Goal: Task Accomplishment & Management: Manage account settings

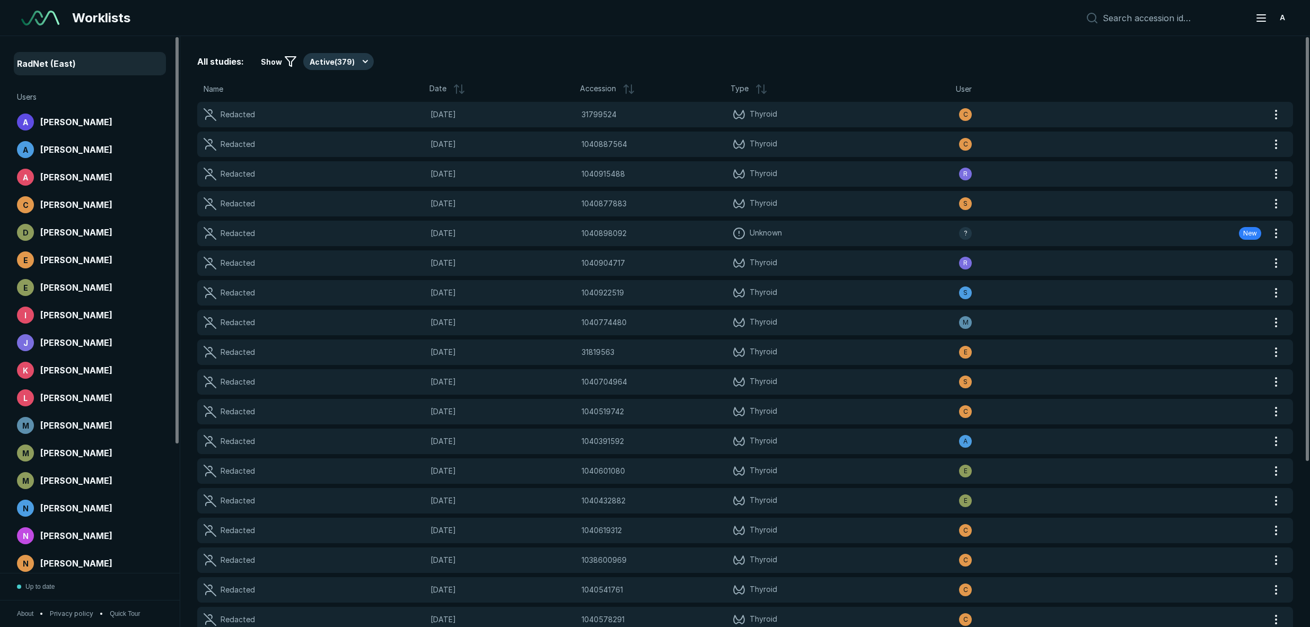
scroll to position [3999, 7261]
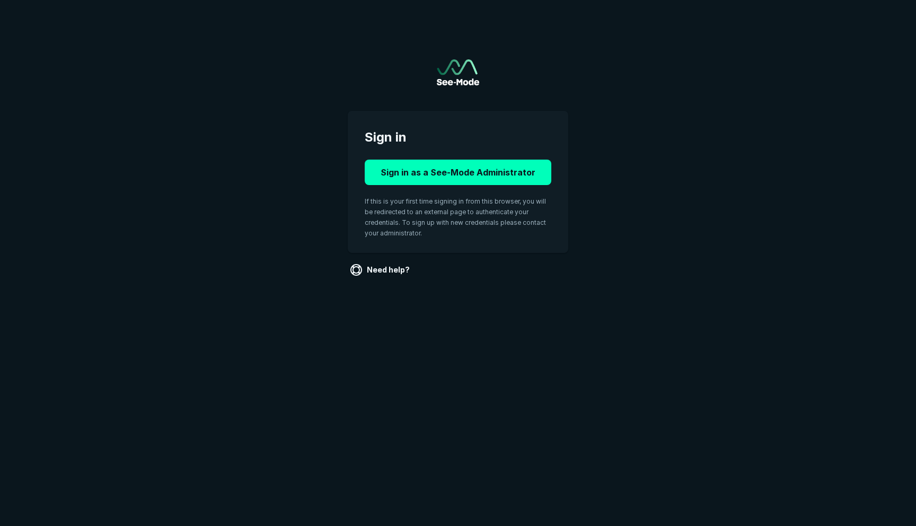
click at [458, 150] on div "Sign in Sign in as a See-Mode Administrator If this is your first time signing …" at bounding box center [458, 182] width 221 height 142
click at [460, 164] on button "Sign in as a See-Mode Administrator" at bounding box center [458, 172] width 187 height 25
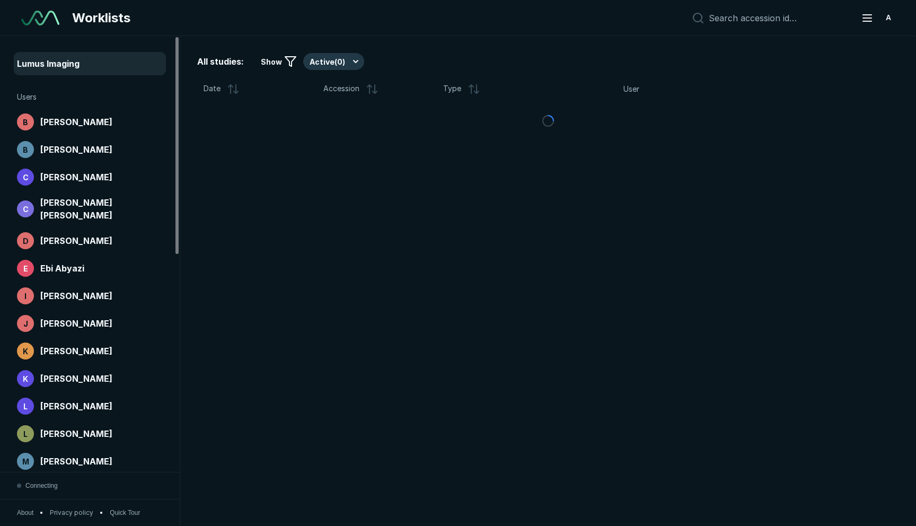
scroll to position [3376, 4506]
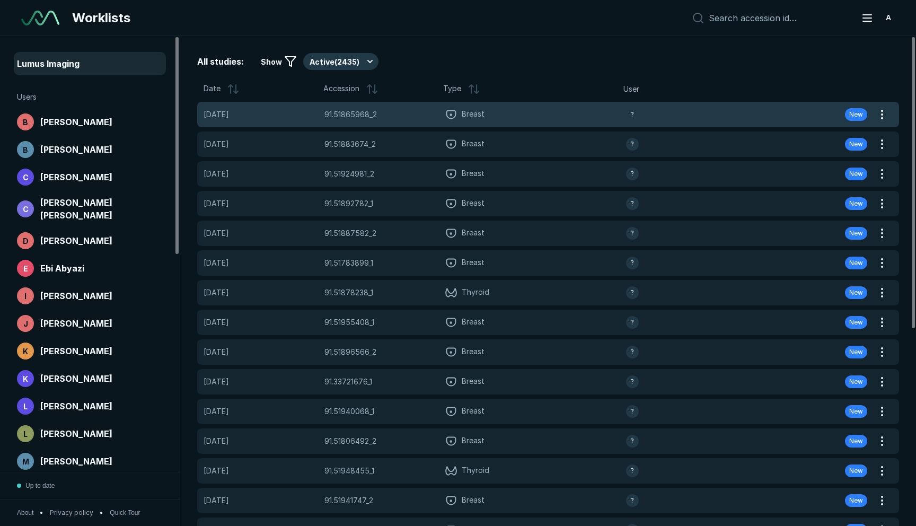
click at [649, 114] on div "?" at bounding box center [686, 114] width 121 height 13
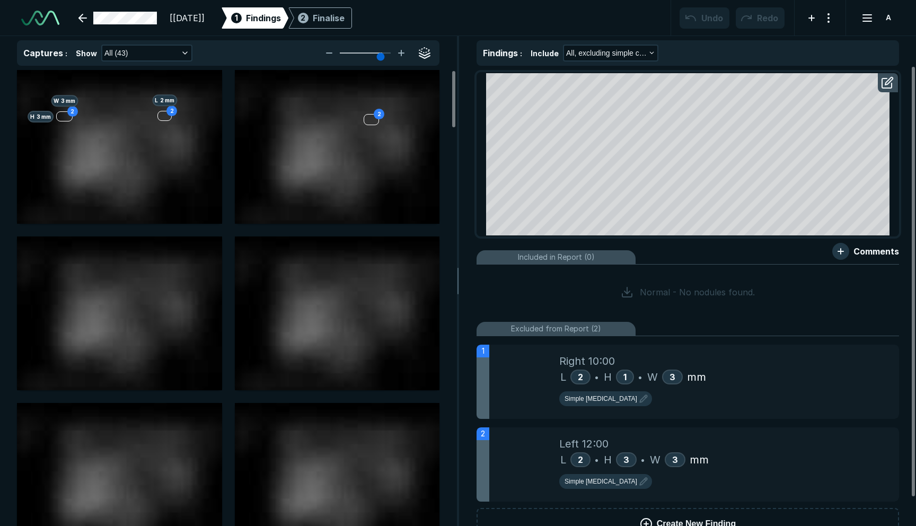
scroll to position [3545, 5487]
click at [125, 20] on link at bounding box center [117, 17] width 91 height 21
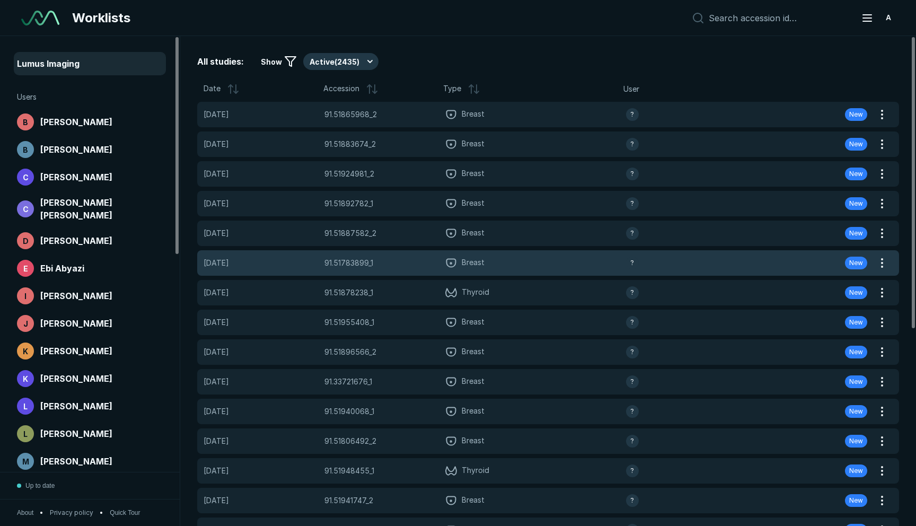
scroll to position [3376, 4506]
click at [486, 259] on span "Breast" at bounding box center [535, 263] width 181 height 13
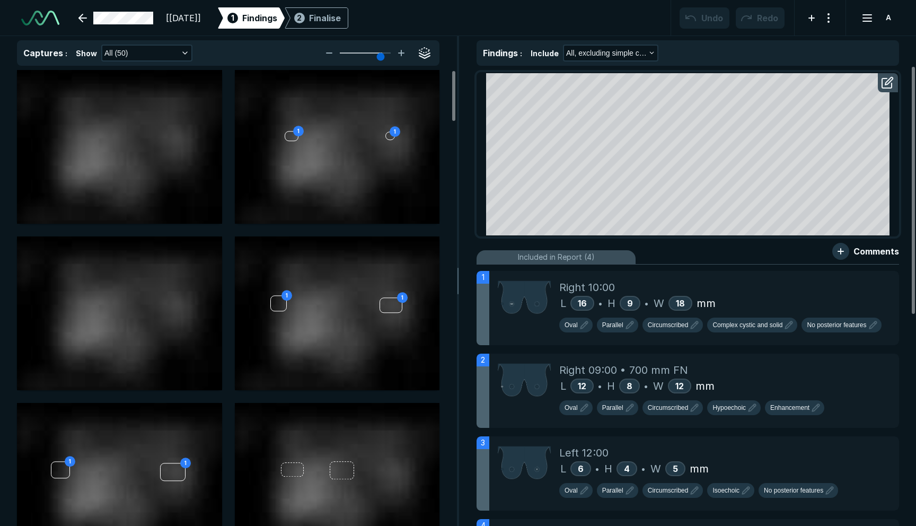
scroll to position [2072, 3256]
click at [116, 24] on link at bounding box center [116, 17] width 88 height 21
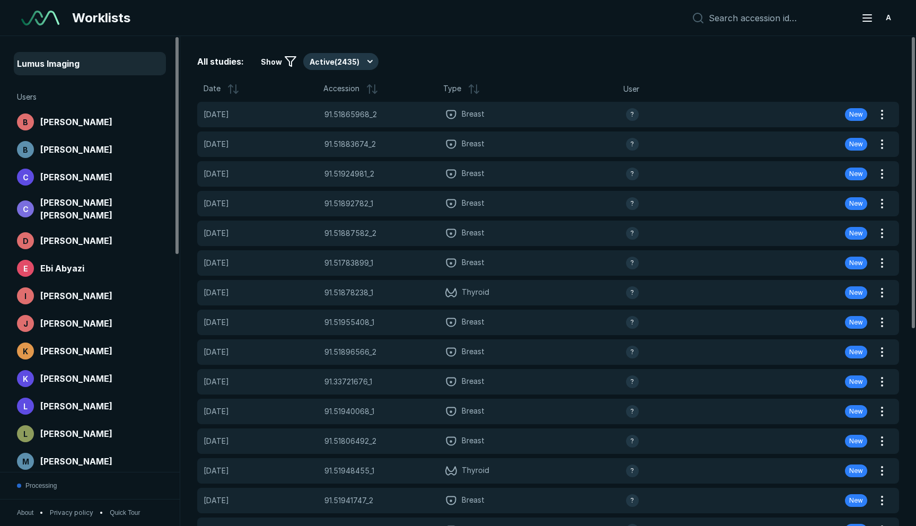
scroll to position [3376, 4506]
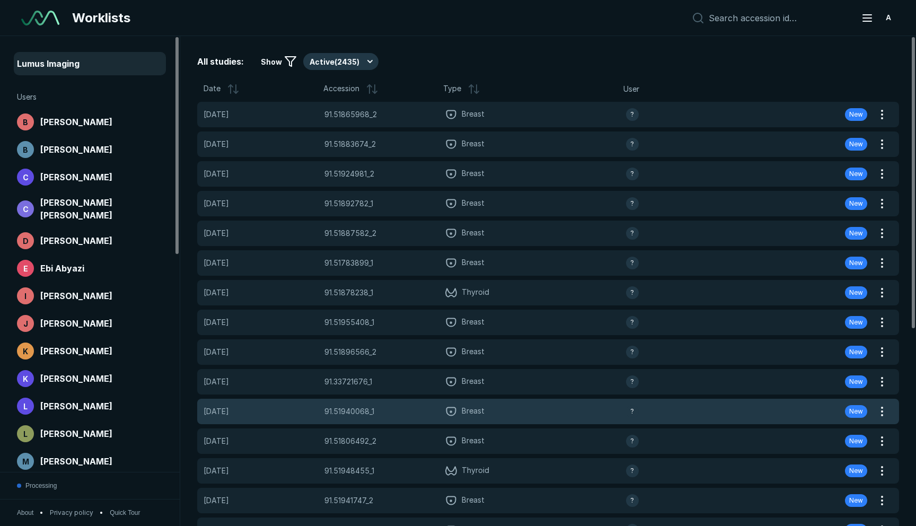
click at [448, 402] on div "29-SEP-2025 91.51940068_1 91.51940068_1 Breast ? New" at bounding box center [535, 411] width 677 height 25
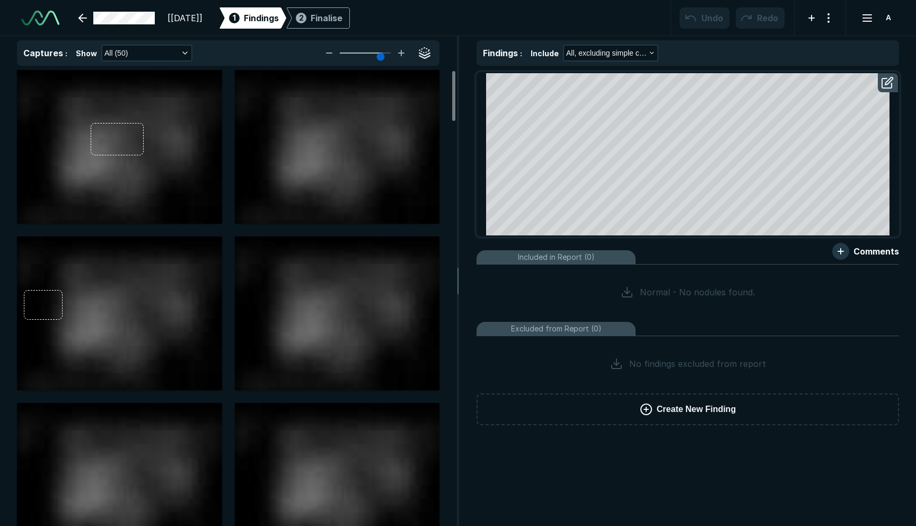
scroll to position [3545, 5487]
click at [124, 21] on link at bounding box center [116, 17] width 89 height 21
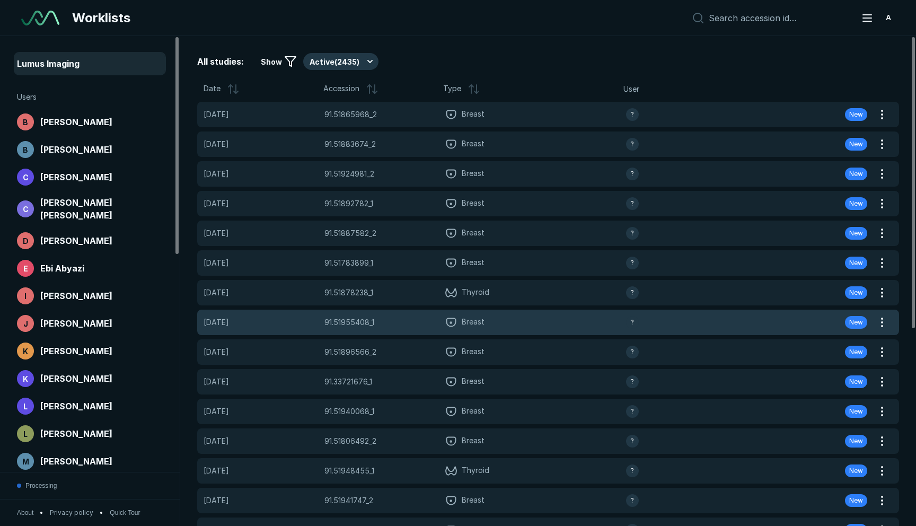
scroll to position [3376, 4506]
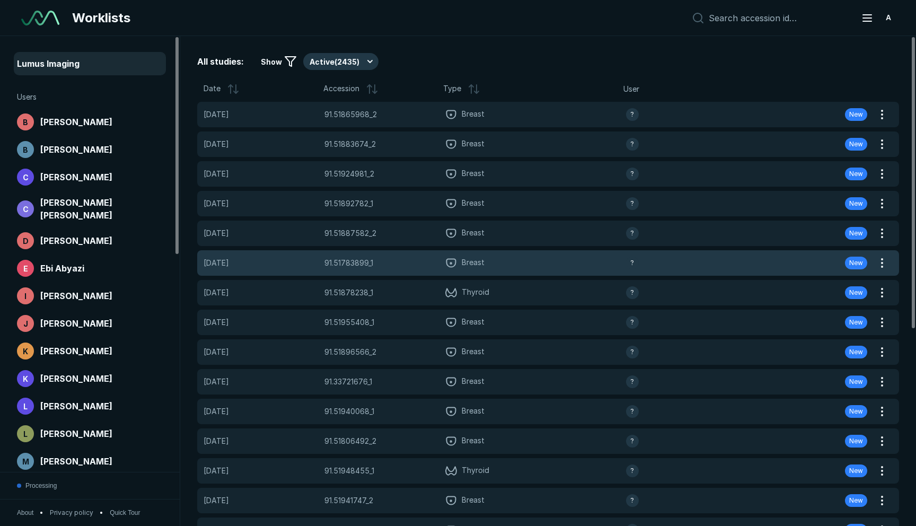
click at [534, 273] on div "30-SEP-2025 91.51783899_1 91.51783899_1 Breast ? New" at bounding box center [535, 262] width 677 height 25
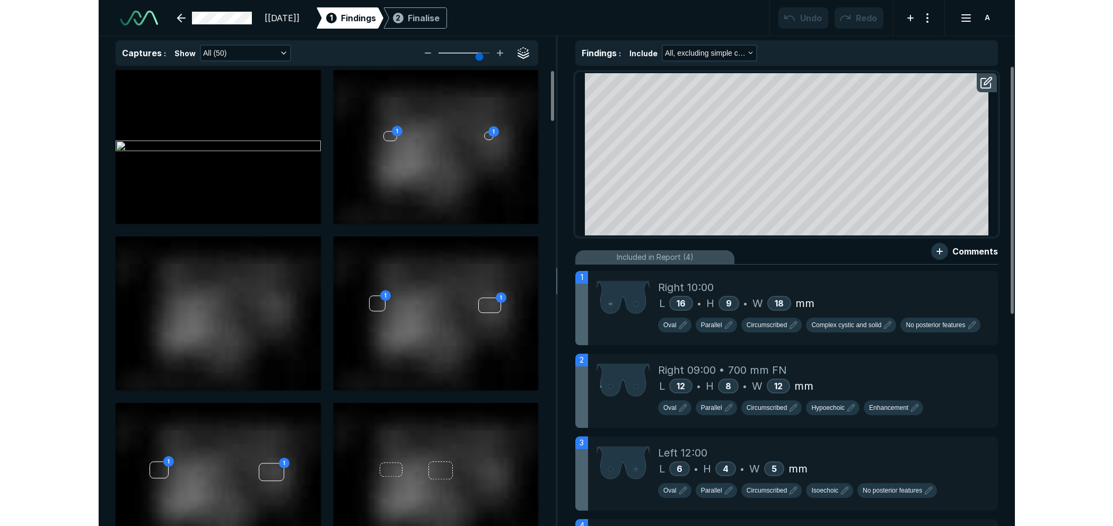
scroll to position [3545, 5487]
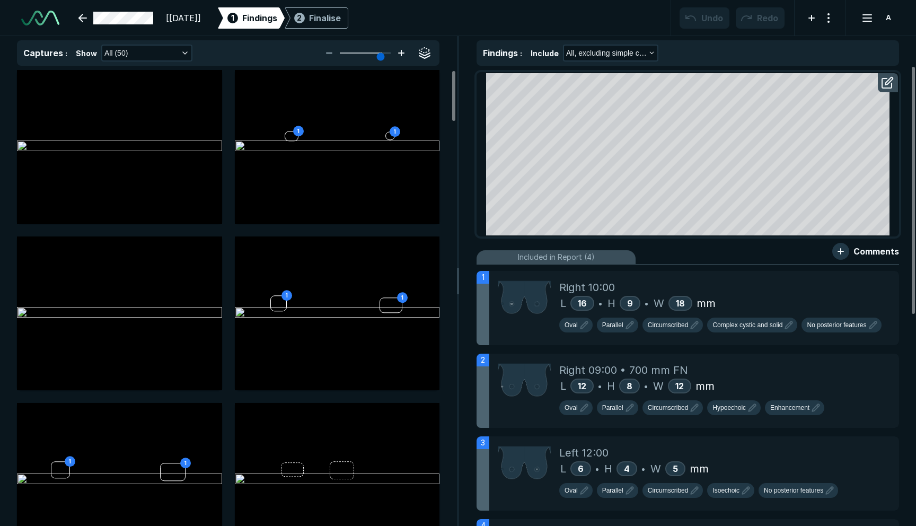
click at [399, 56] on icon at bounding box center [401, 53] width 13 height 13
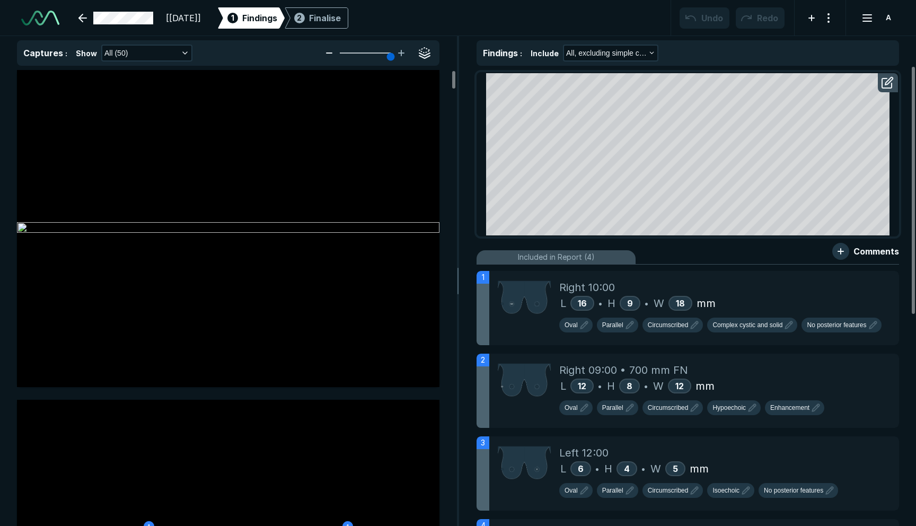
click at [330, 54] on icon at bounding box center [329, 53] width 13 height 13
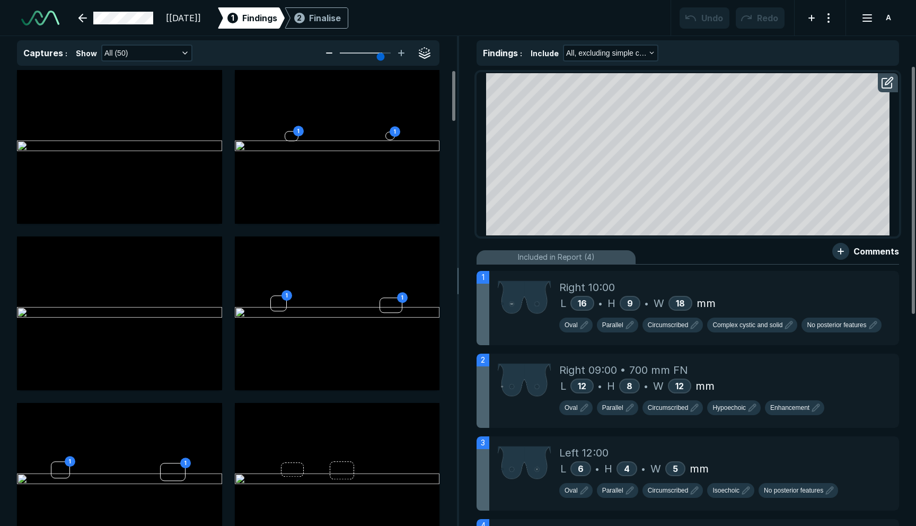
click at [329, 54] on icon at bounding box center [329, 53] width 13 height 13
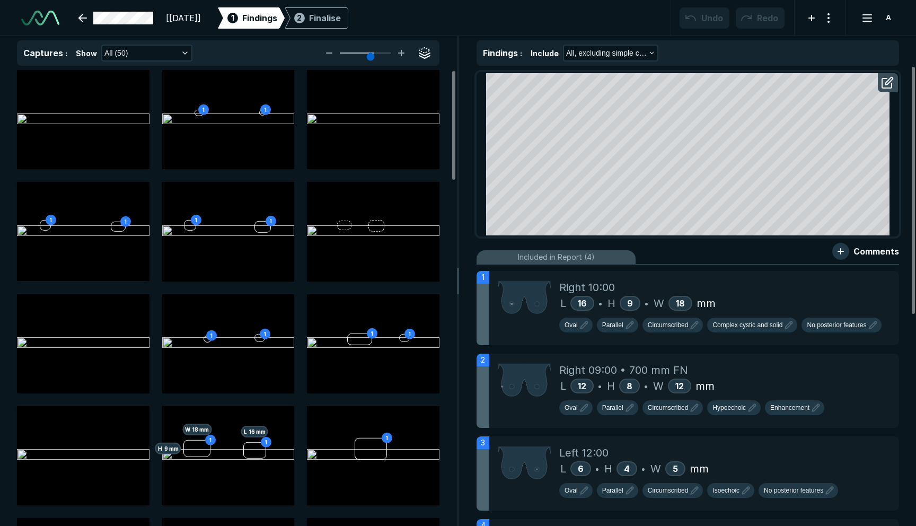
click at [2, 242] on div "1 1 1 1 1 1 1 1 1 1 1 H 9 mm W 18 mm 1 L 16 mm 1 2 L 12 mm 2 H 8 mm W 12 mm 5 L…" at bounding box center [228, 298] width 457 height 456
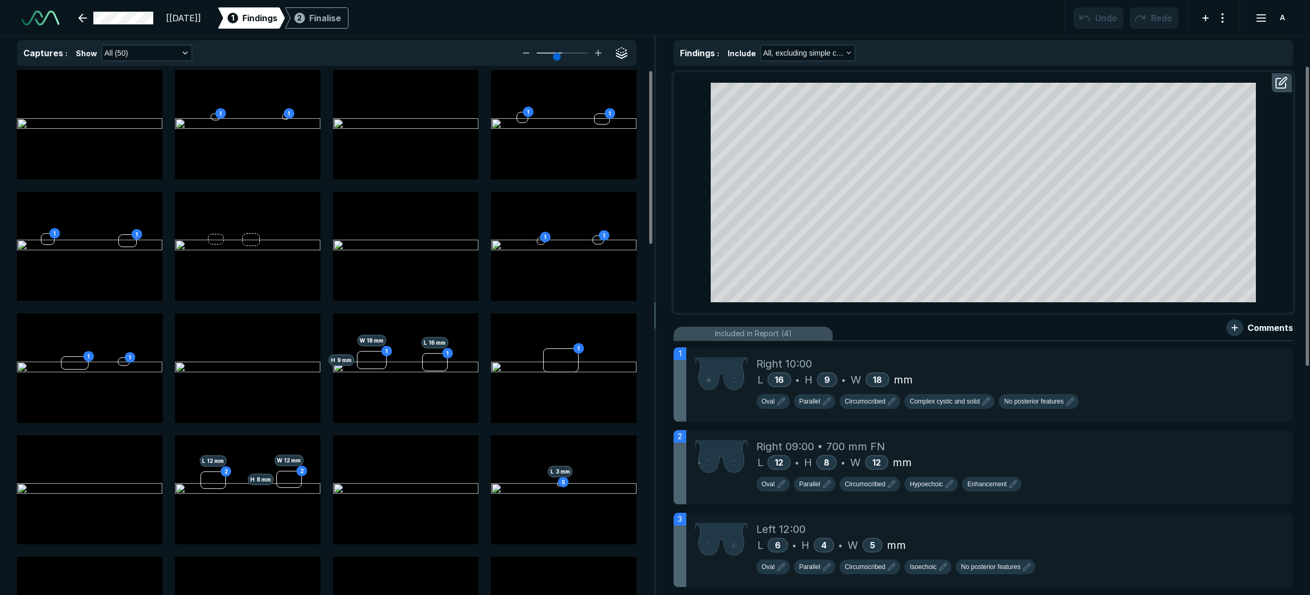
scroll to position [3693, 4134]
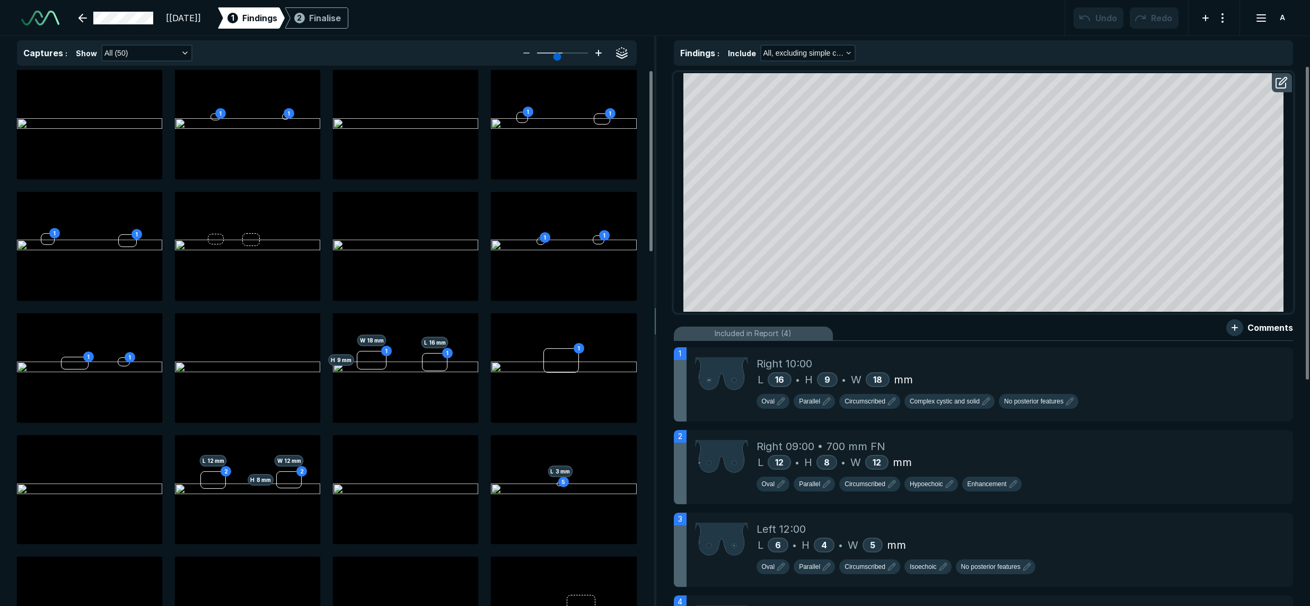
click at [603, 56] on icon at bounding box center [598, 53] width 13 height 13
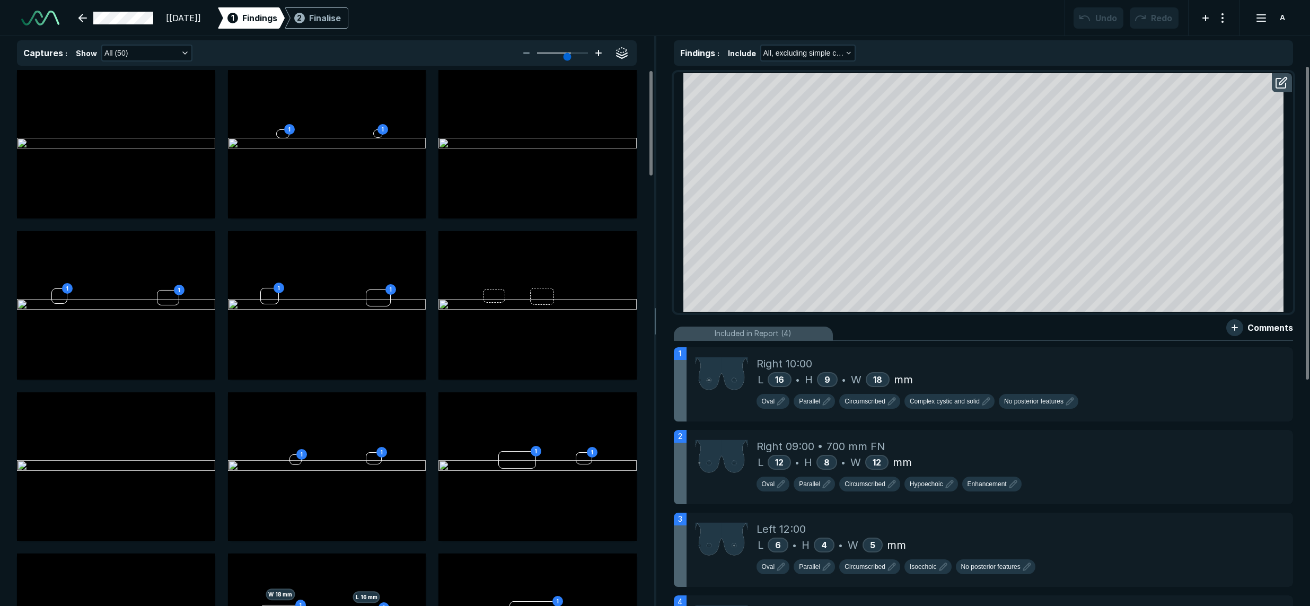
click at [604, 56] on icon at bounding box center [598, 53] width 13 height 13
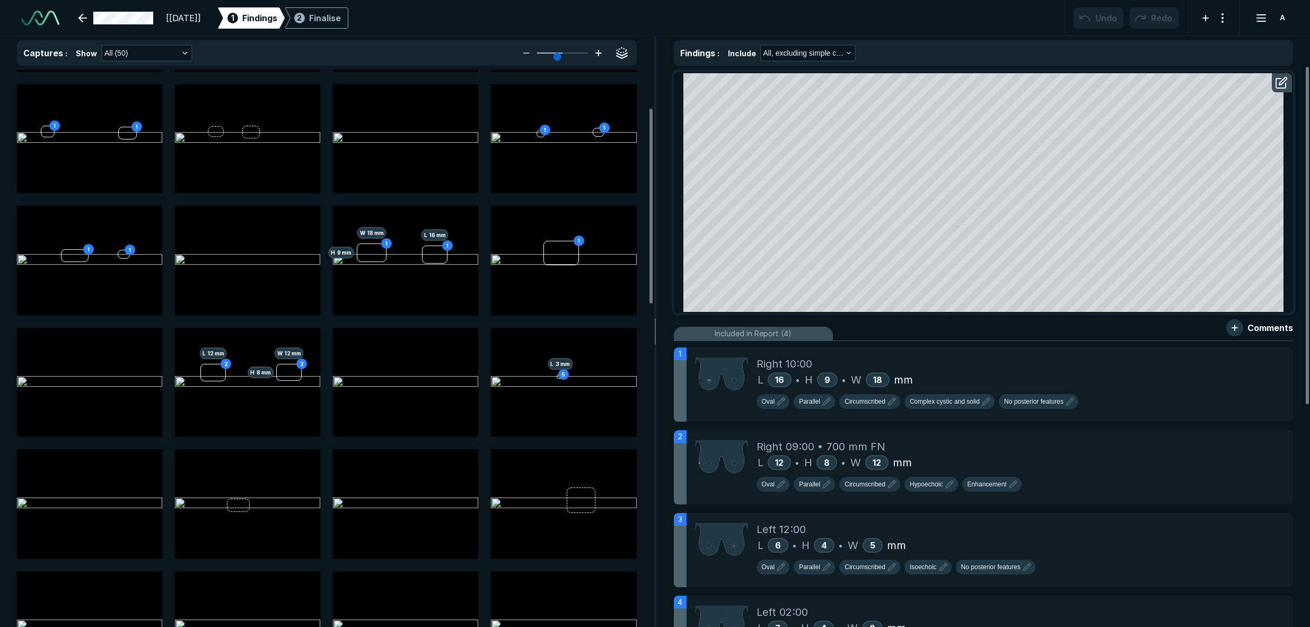
click at [602, 55] on icon at bounding box center [598, 53] width 13 height 13
type input "4"
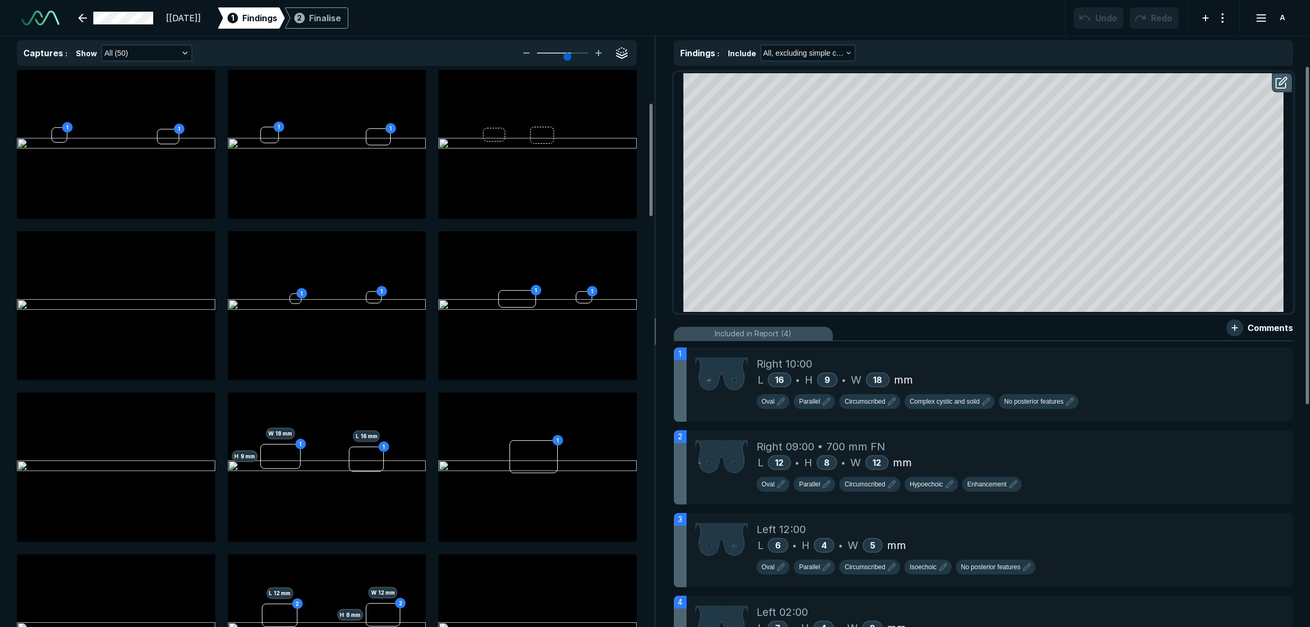
click at [916, 77] on button "button" at bounding box center [1282, 82] width 19 height 17
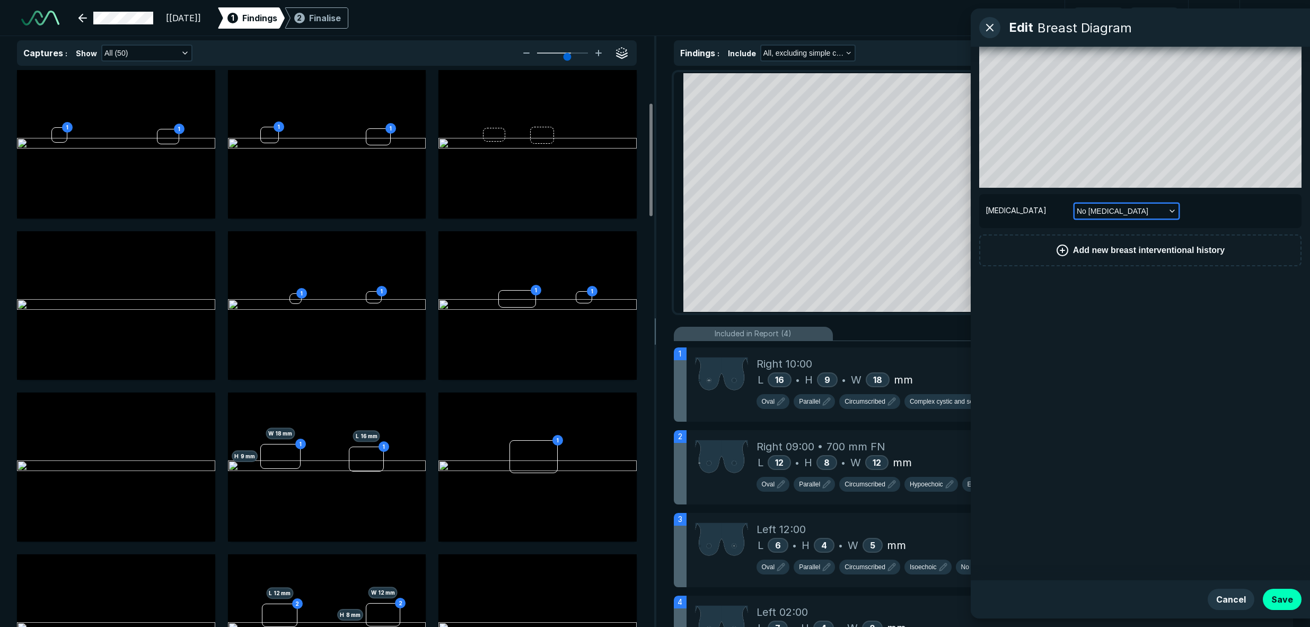
click at [916, 215] on button "No mastectomy" at bounding box center [1127, 211] width 104 height 15
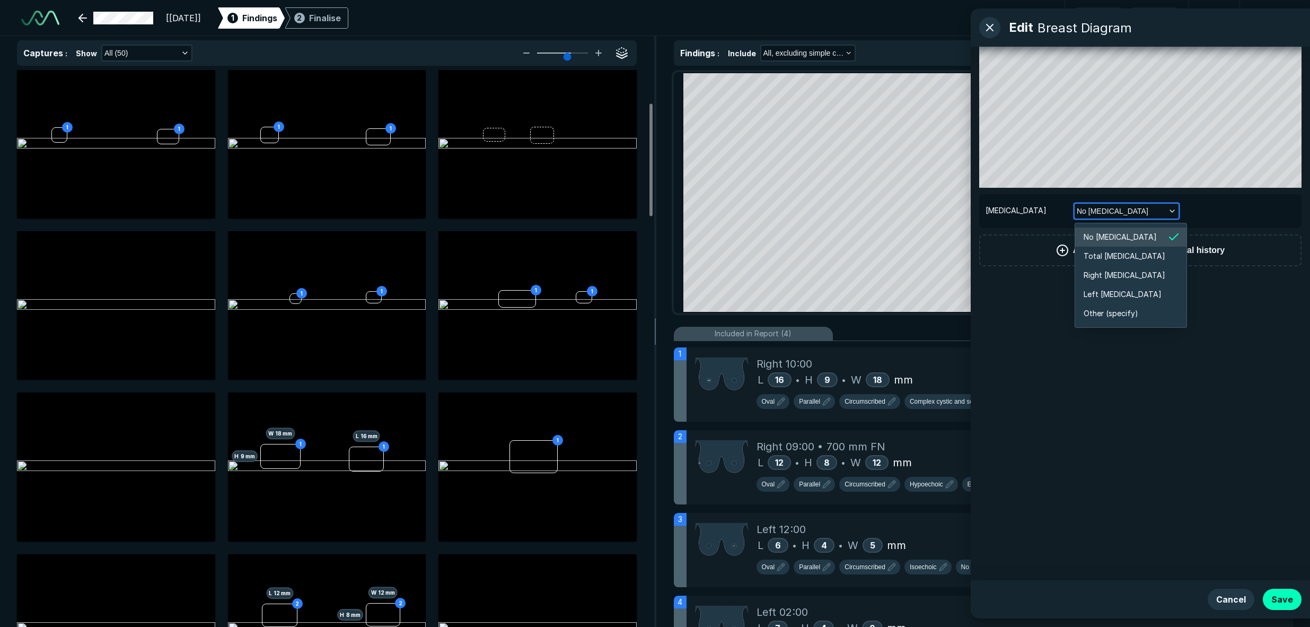
scroll to position [1770, 1826]
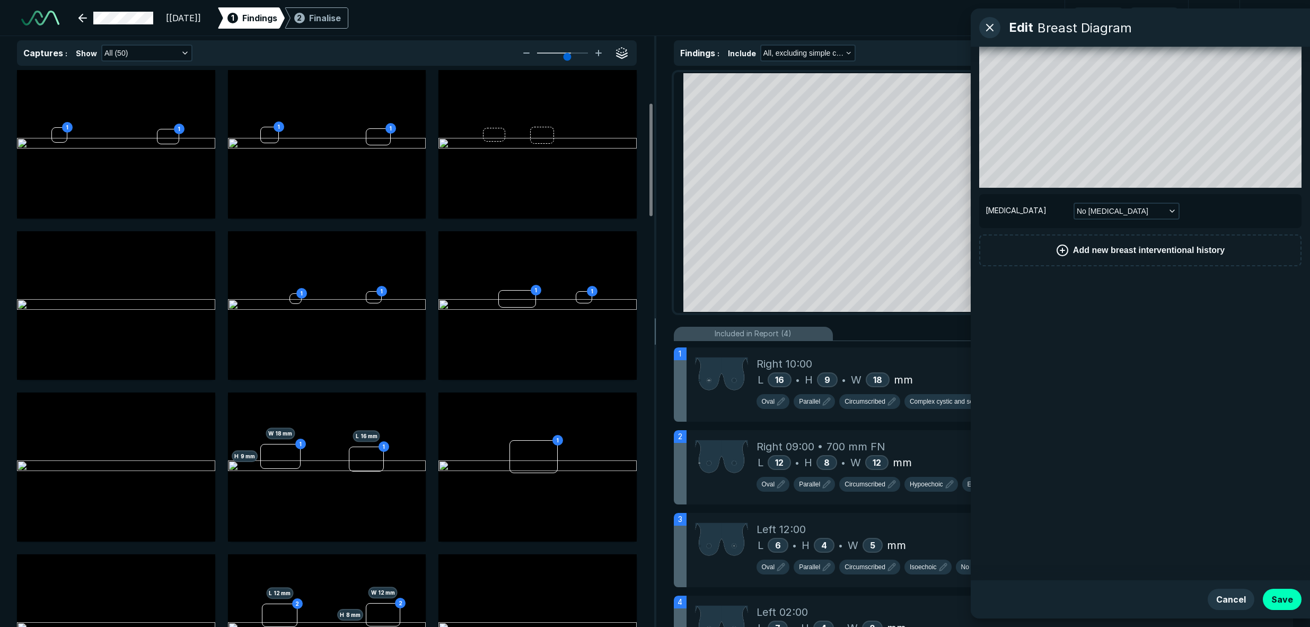
click at [916, 334] on div "Mastectomy No mastectomy Add new breast interventional history" at bounding box center [1141, 314] width 322 height 534
click at [916, 205] on button "No mastectomy" at bounding box center [1127, 211] width 104 height 15
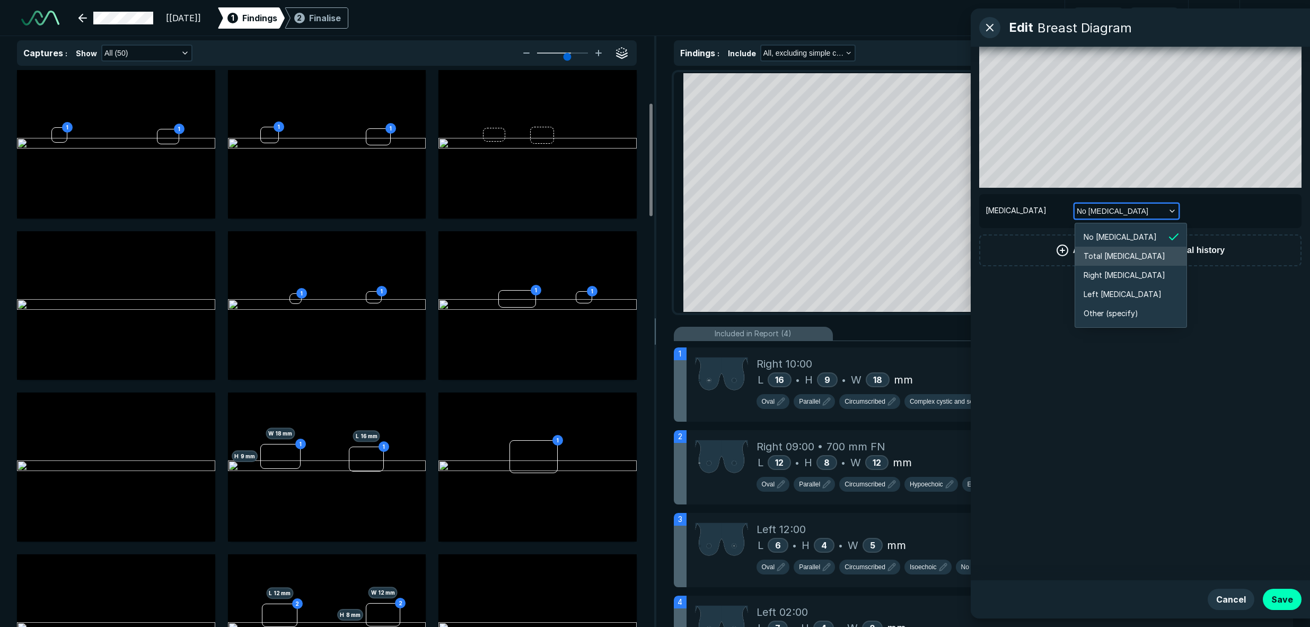
click at [916, 254] on span "Total mastectomy" at bounding box center [1125, 256] width 82 height 12
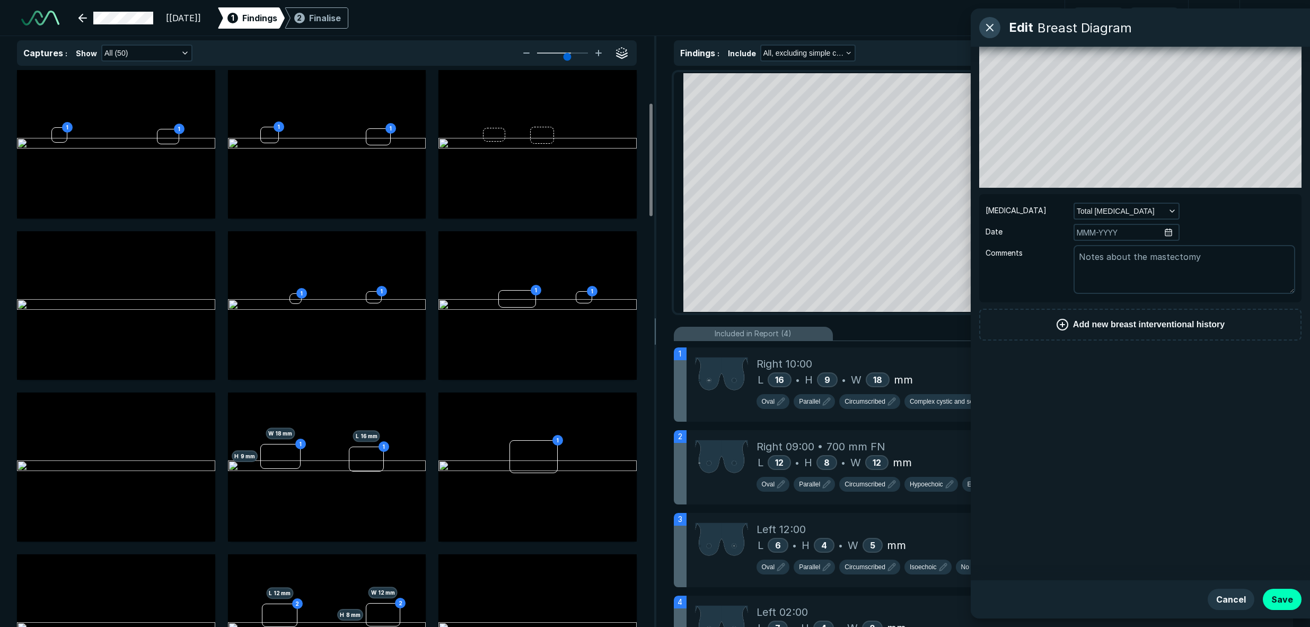
click at [916, 27] on button "button" at bounding box center [990, 27] width 21 height 21
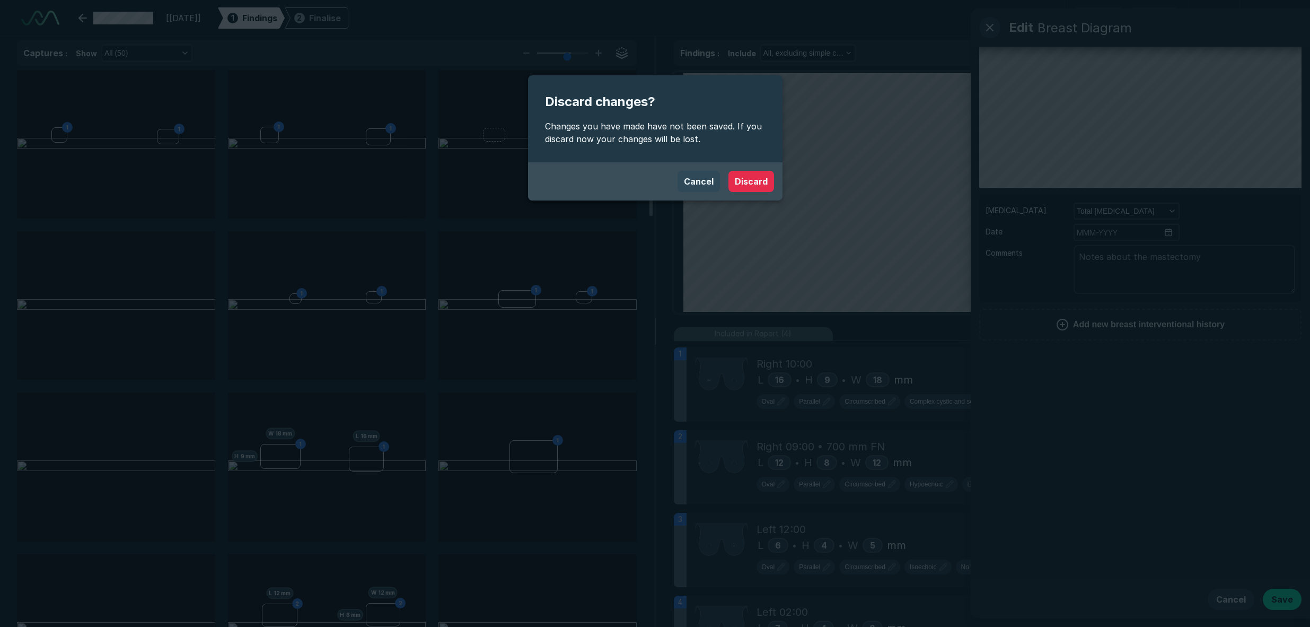
click at [706, 177] on button "Cancel" at bounding box center [699, 181] width 42 height 21
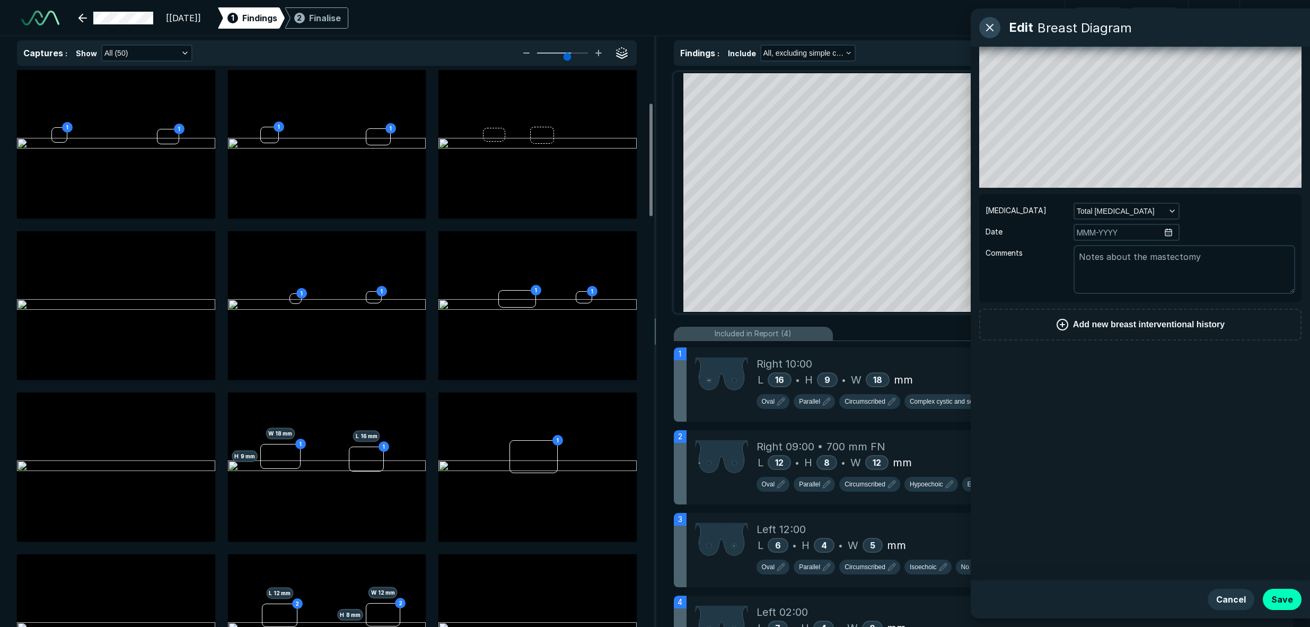
click at [916, 29] on button "button" at bounding box center [990, 27] width 21 height 21
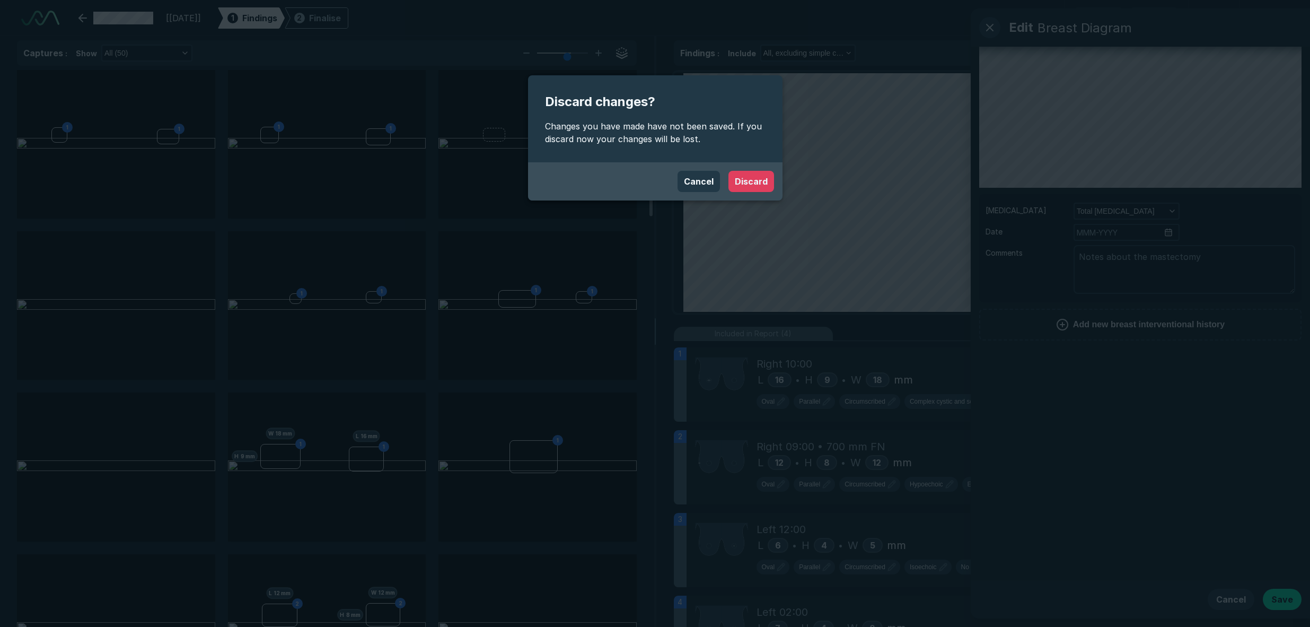
click at [757, 183] on button "Discard" at bounding box center [752, 181] width 46 height 21
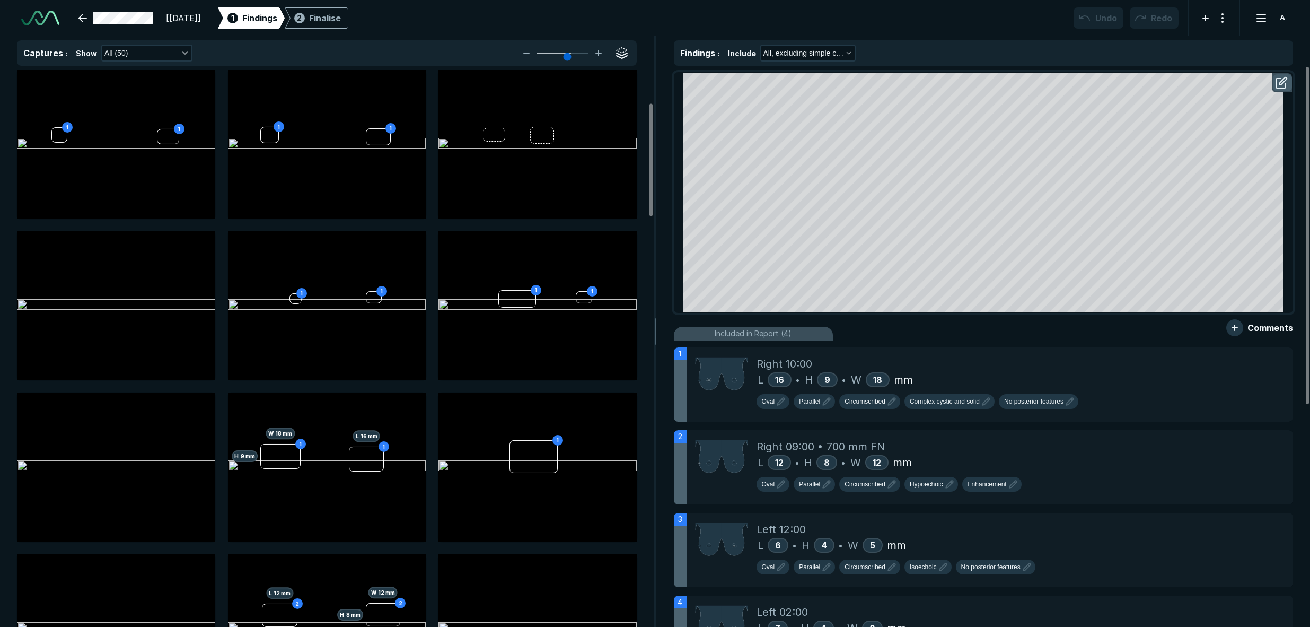
click at [916, 87] on button "button" at bounding box center [1282, 82] width 19 height 17
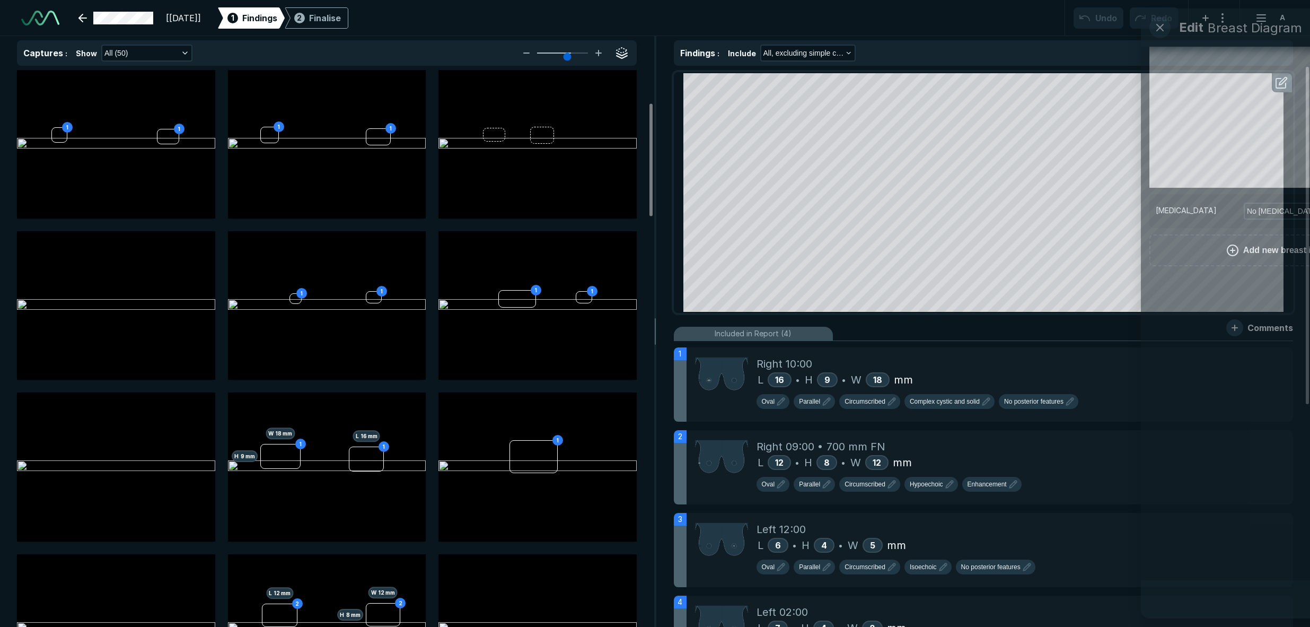
scroll to position [3741, 2814]
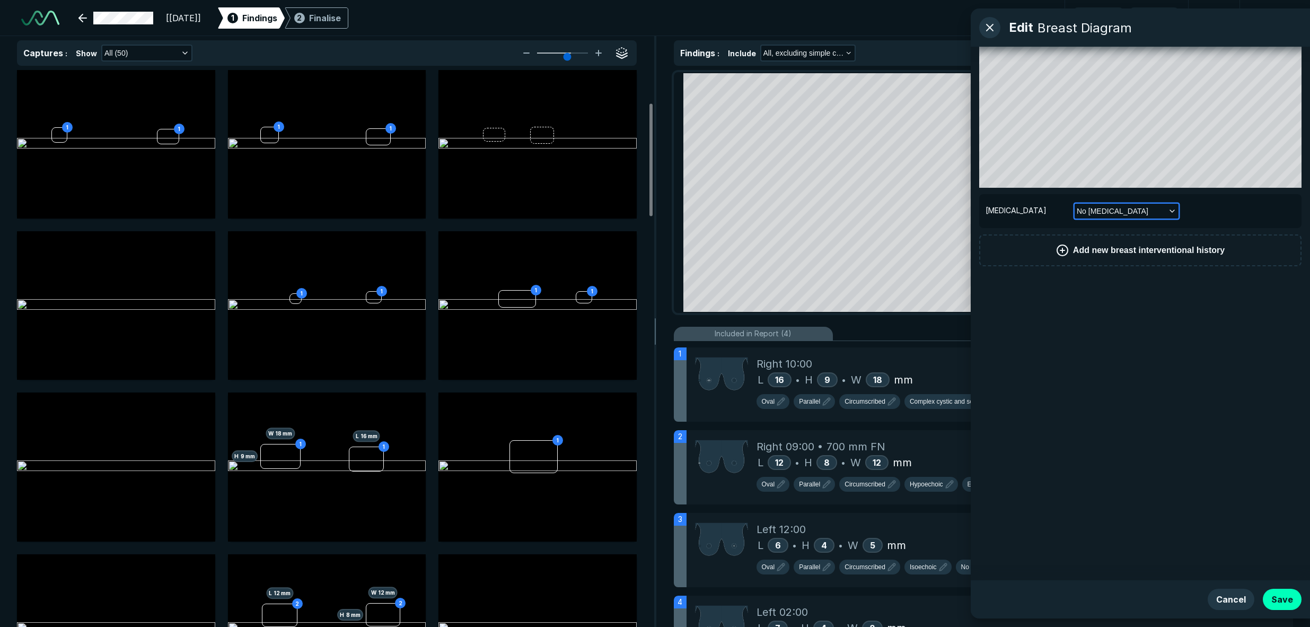
click at [916, 209] on span "No mastectomy" at bounding box center [1113, 211] width 72 height 12
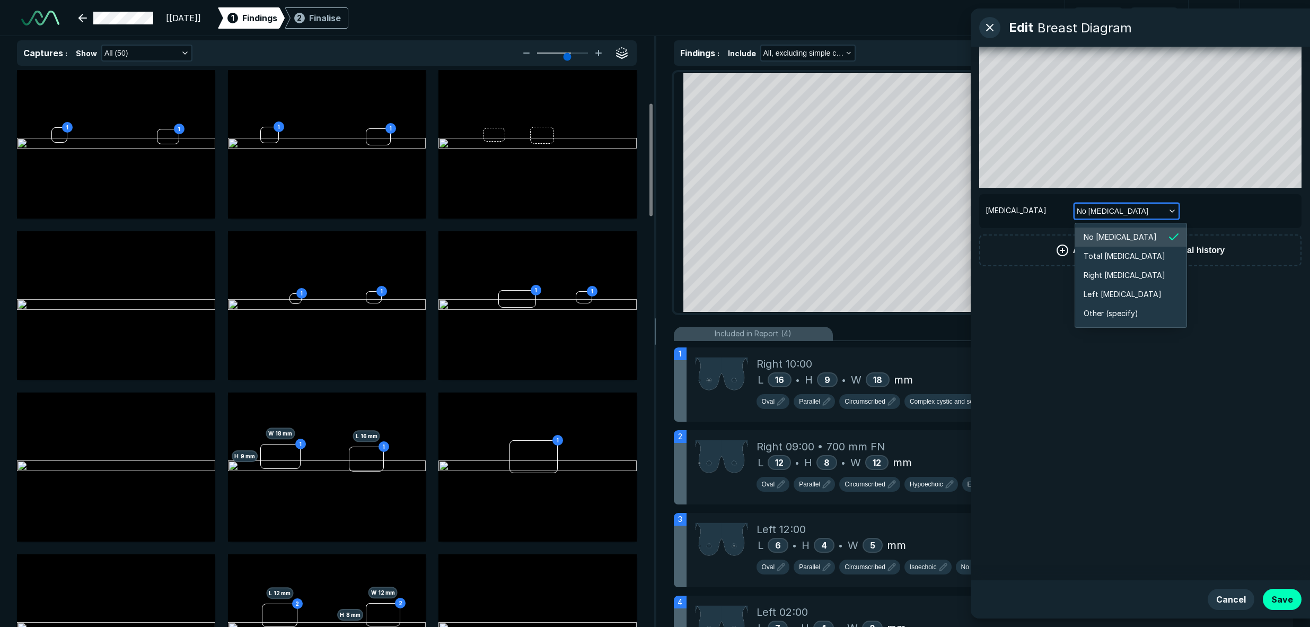
scroll to position [1770, 1826]
click at [916, 274] on span "Right mastectomy" at bounding box center [1125, 275] width 82 height 12
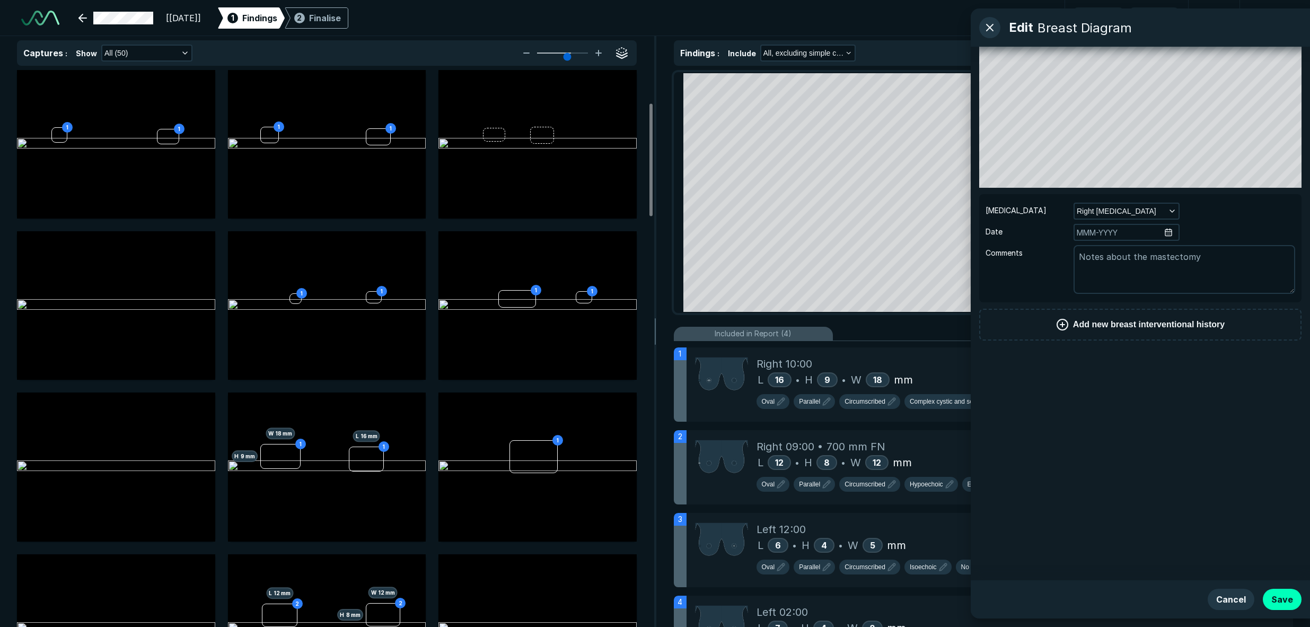
click at [916, 222] on td "Date" at bounding box center [1141, 232] width 310 height 21
click at [916, 197] on div "Mastectomy Right mastectomy Date Comments" at bounding box center [1141, 248] width 322 height 108
click at [916, 209] on span "Right mastectomy" at bounding box center [1117, 211] width 80 height 12
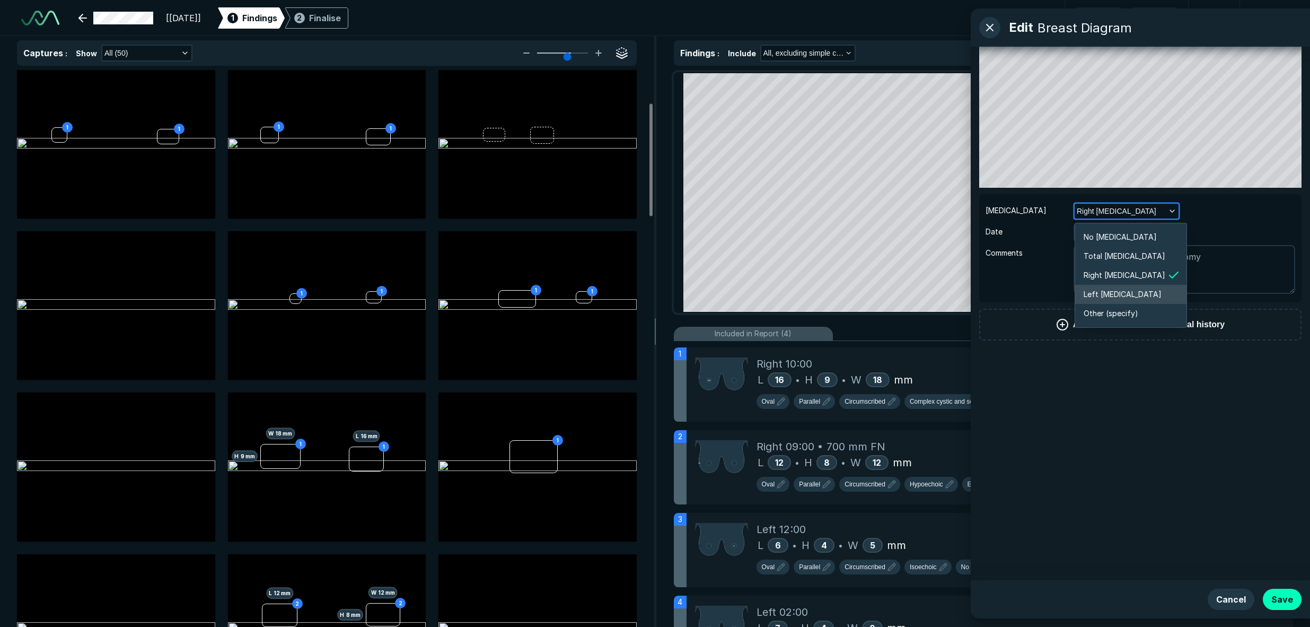
click at [916, 296] on span "Left mastectomy" at bounding box center [1123, 295] width 78 height 12
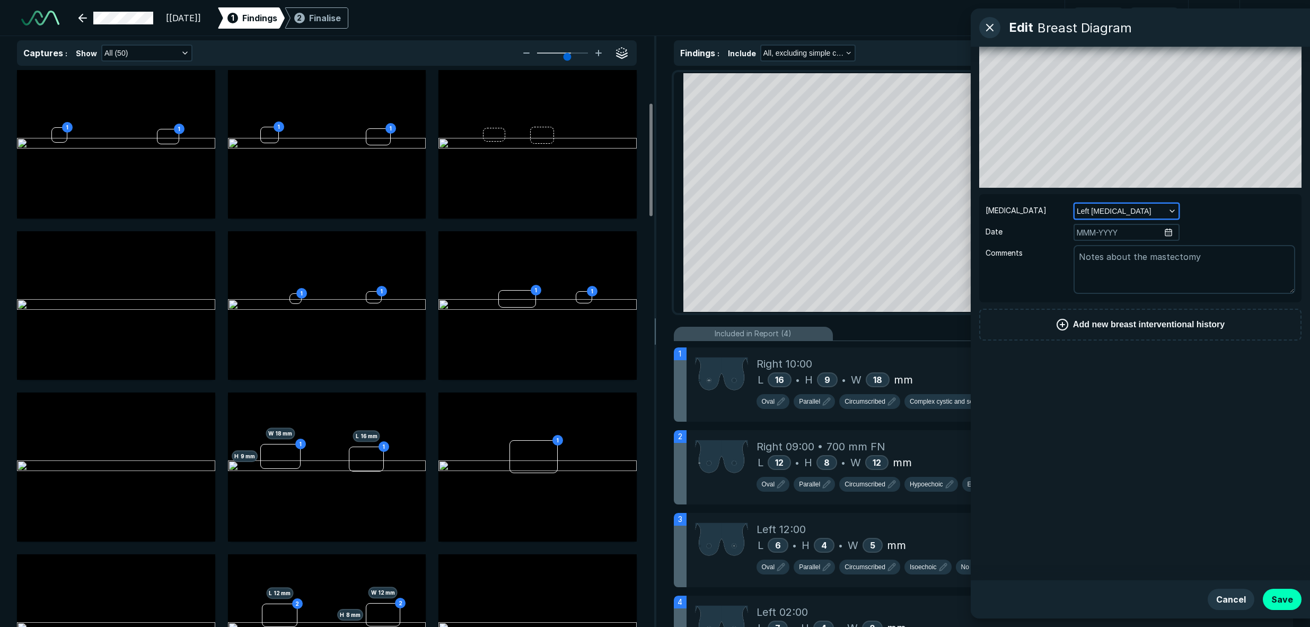
click at [916, 208] on span "Left mastectomy" at bounding box center [1114, 211] width 74 height 12
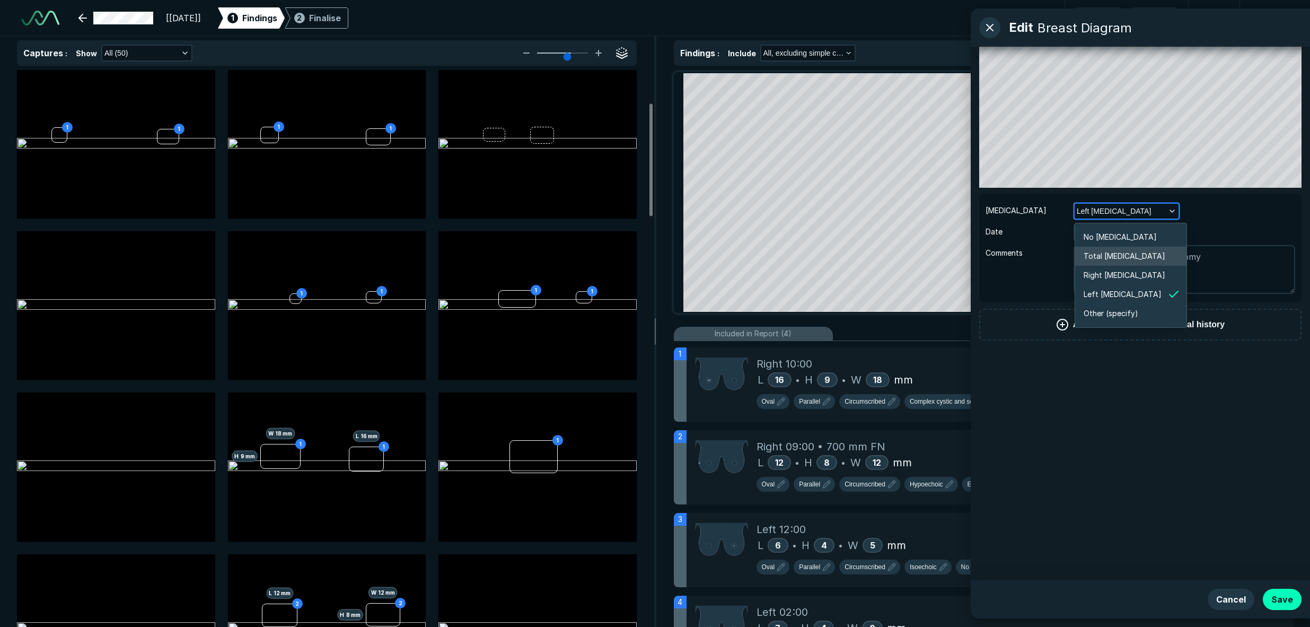
click at [916, 259] on span "Total mastectomy" at bounding box center [1125, 256] width 82 height 12
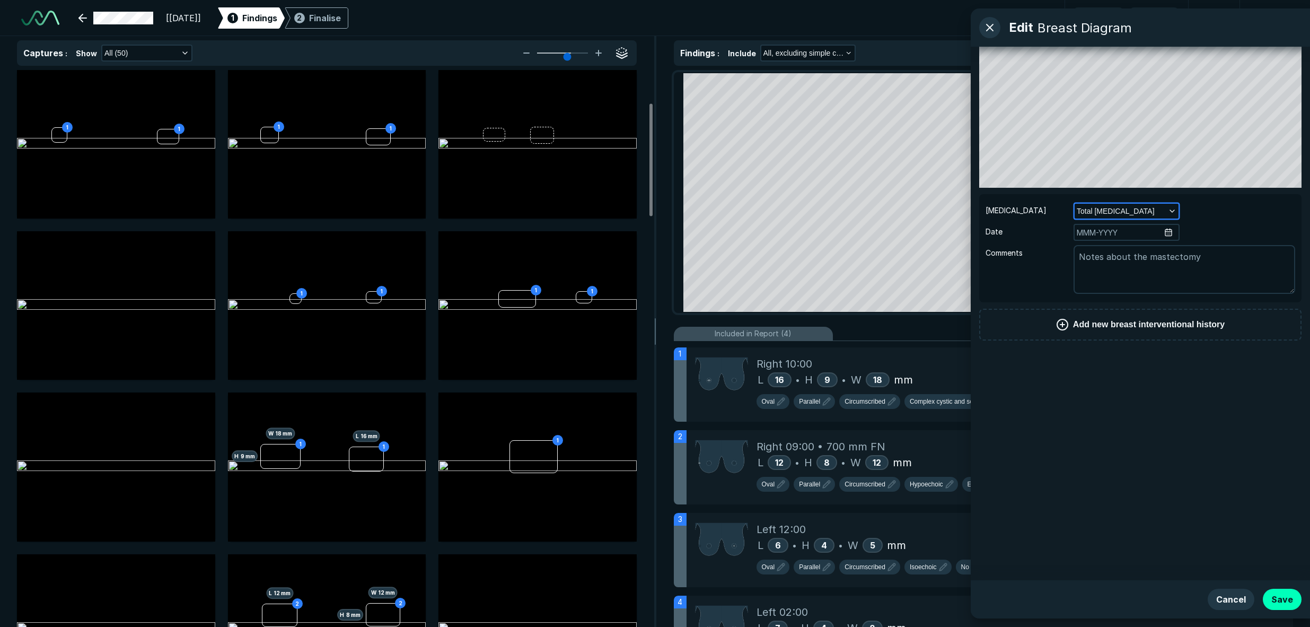
click at [916, 214] on button "Total mastectomy" at bounding box center [1127, 211] width 104 height 15
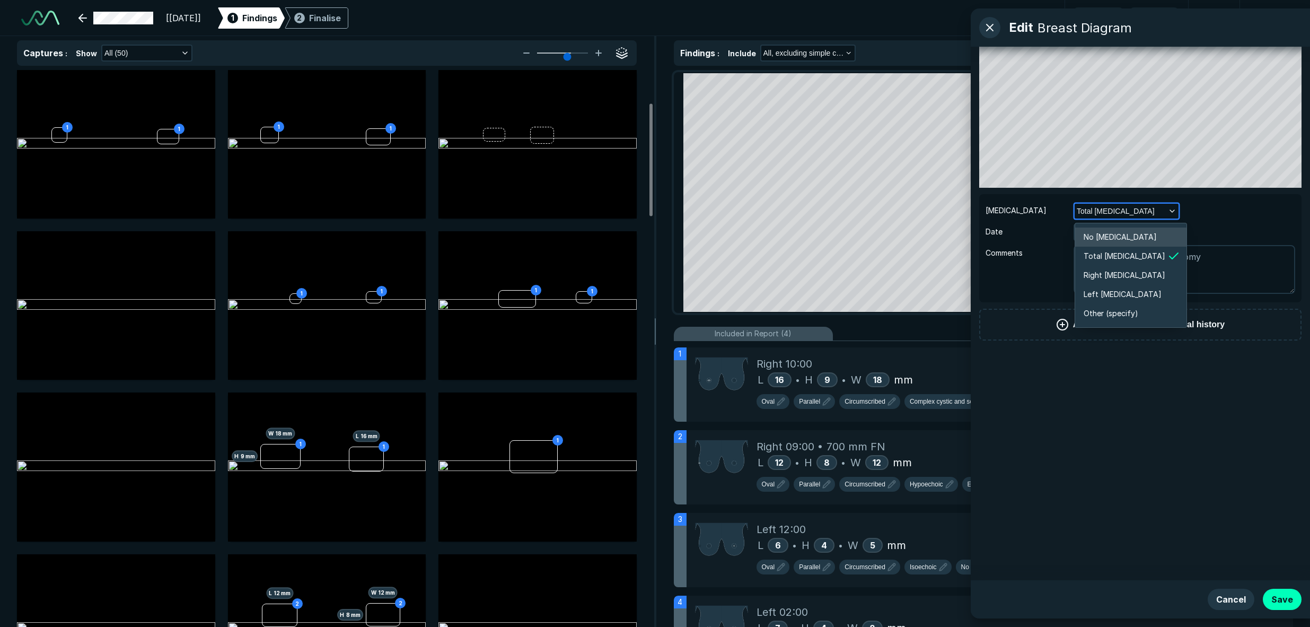
click at [916, 239] on span "No mastectomy" at bounding box center [1120, 237] width 73 height 12
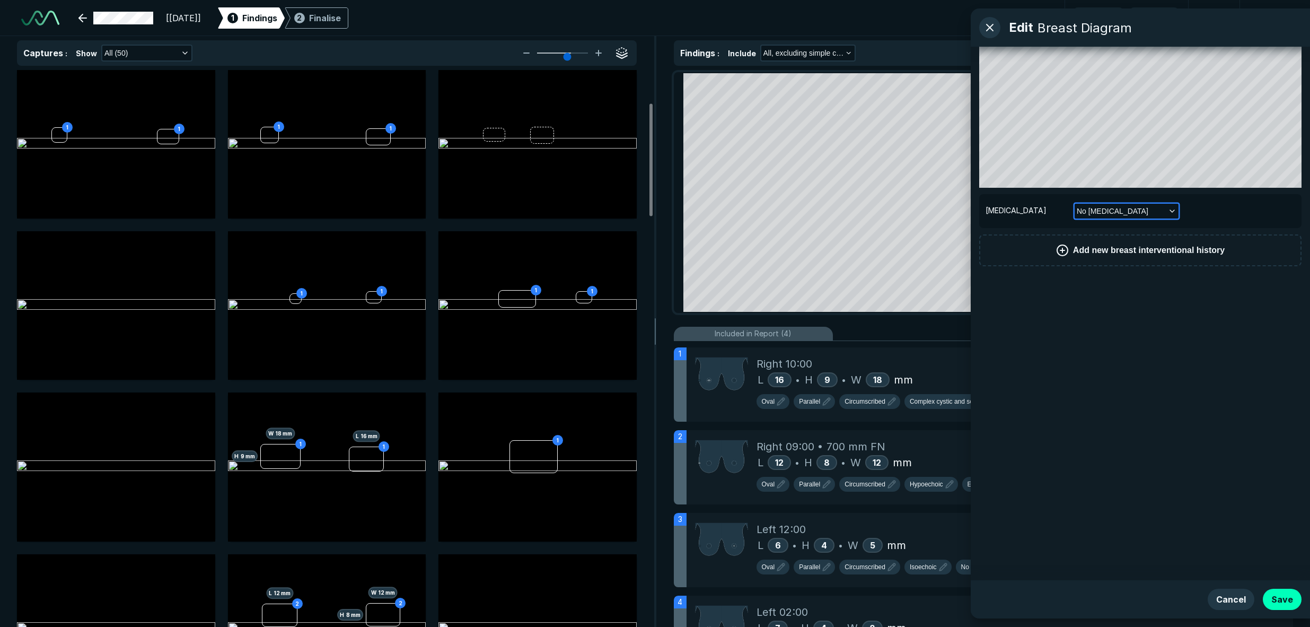
click at [916, 211] on button "No mastectomy" at bounding box center [1127, 211] width 104 height 15
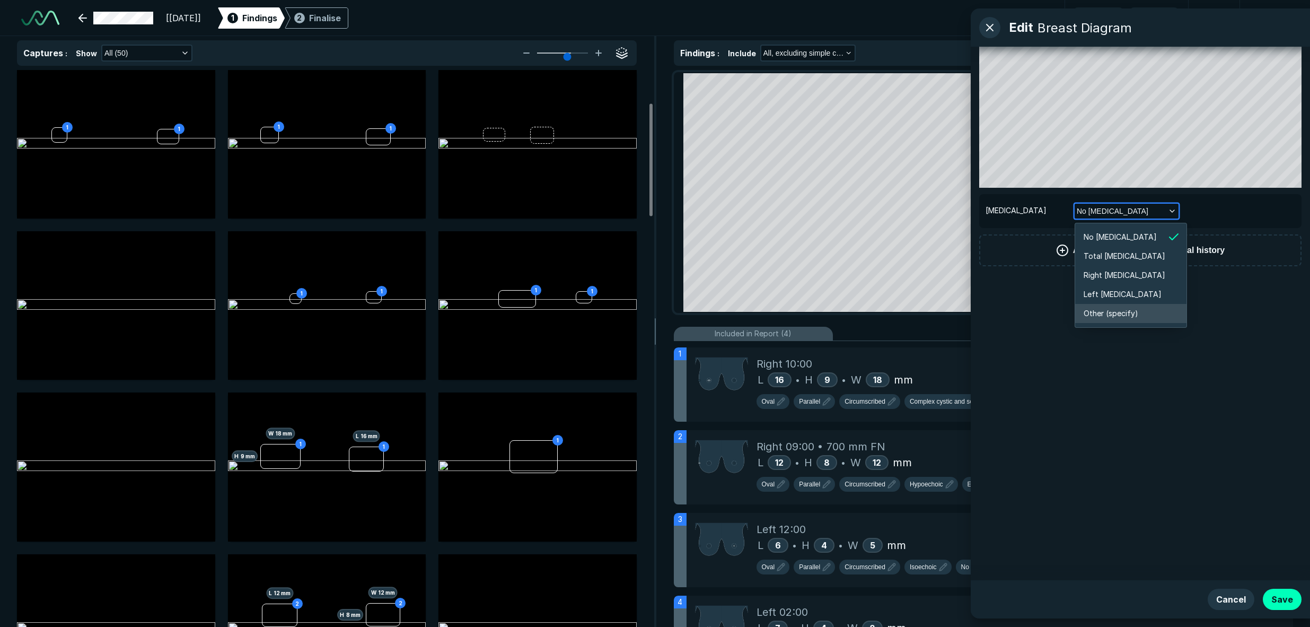
click at [916, 315] on span "Other (specify)" at bounding box center [1111, 314] width 55 height 12
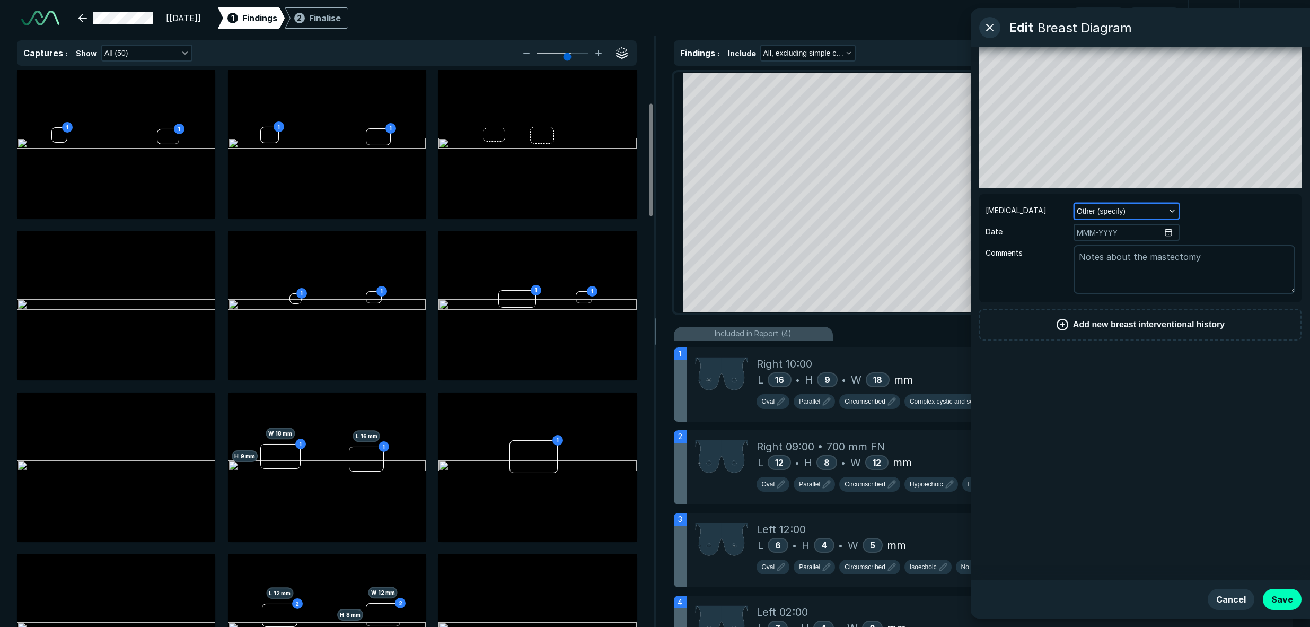
click at [916, 214] on button "Other (specify)" at bounding box center [1127, 211] width 104 height 15
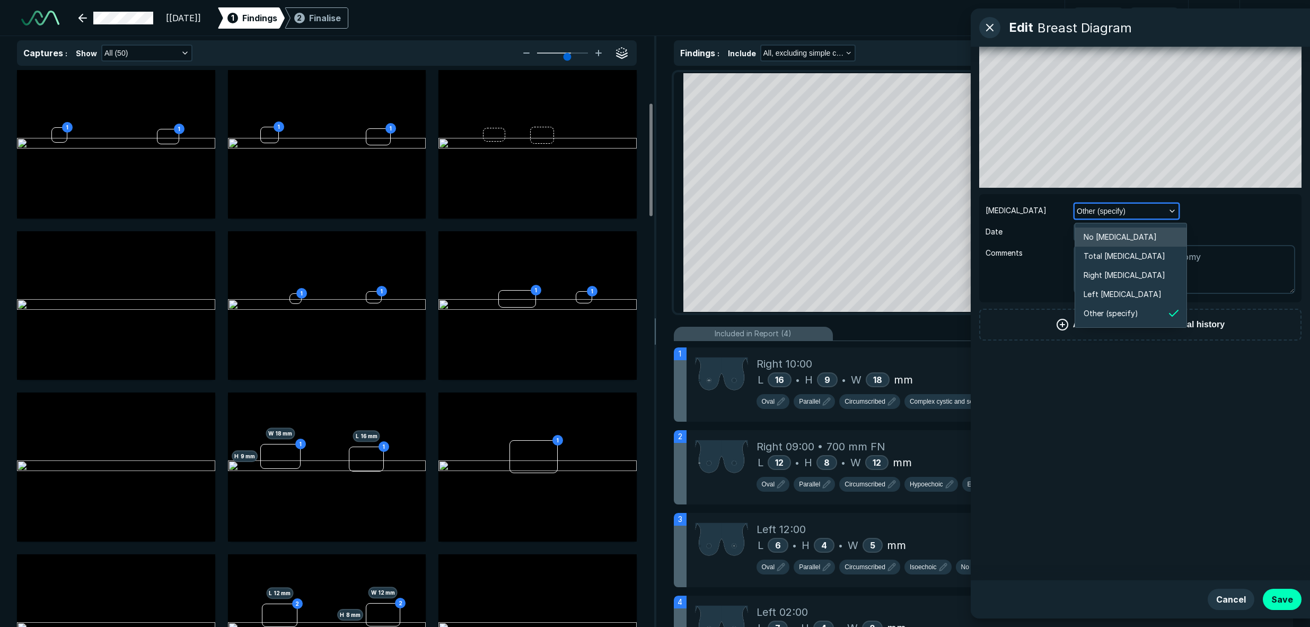
click at [916, 253] on span "Total mastectomy" at bounding box center [1125, 256] width 82 height 12
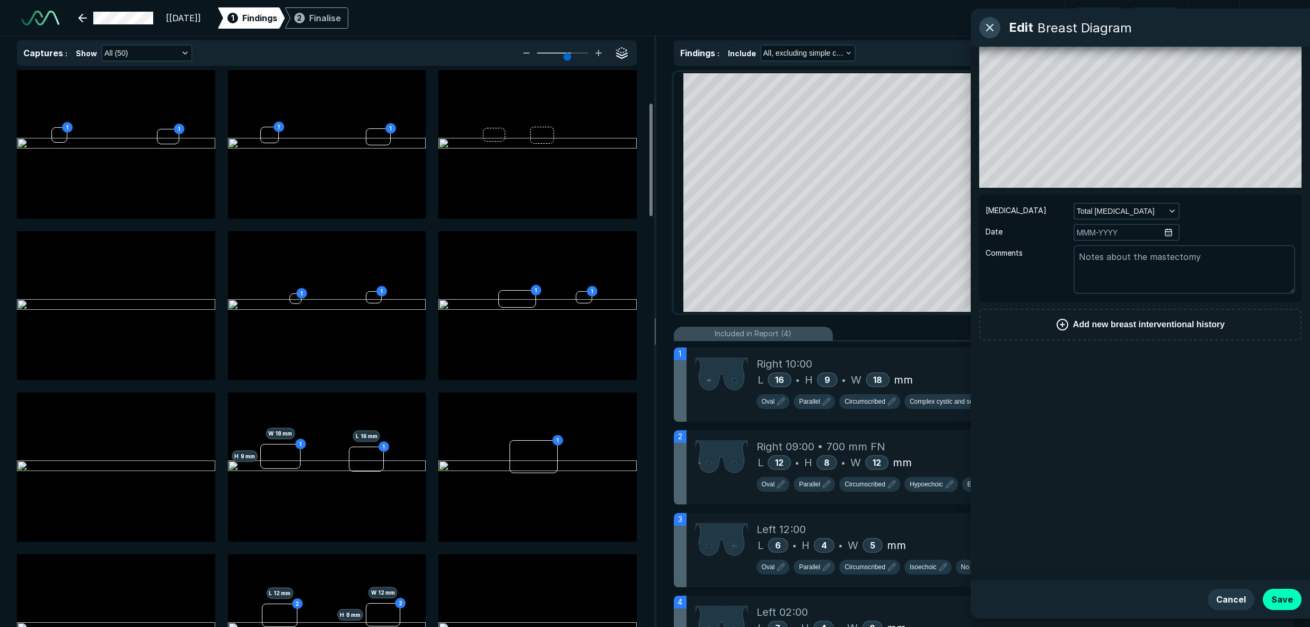
click at [916, 34] on button "button" at bounding box center [990, 27] width 21 height 21
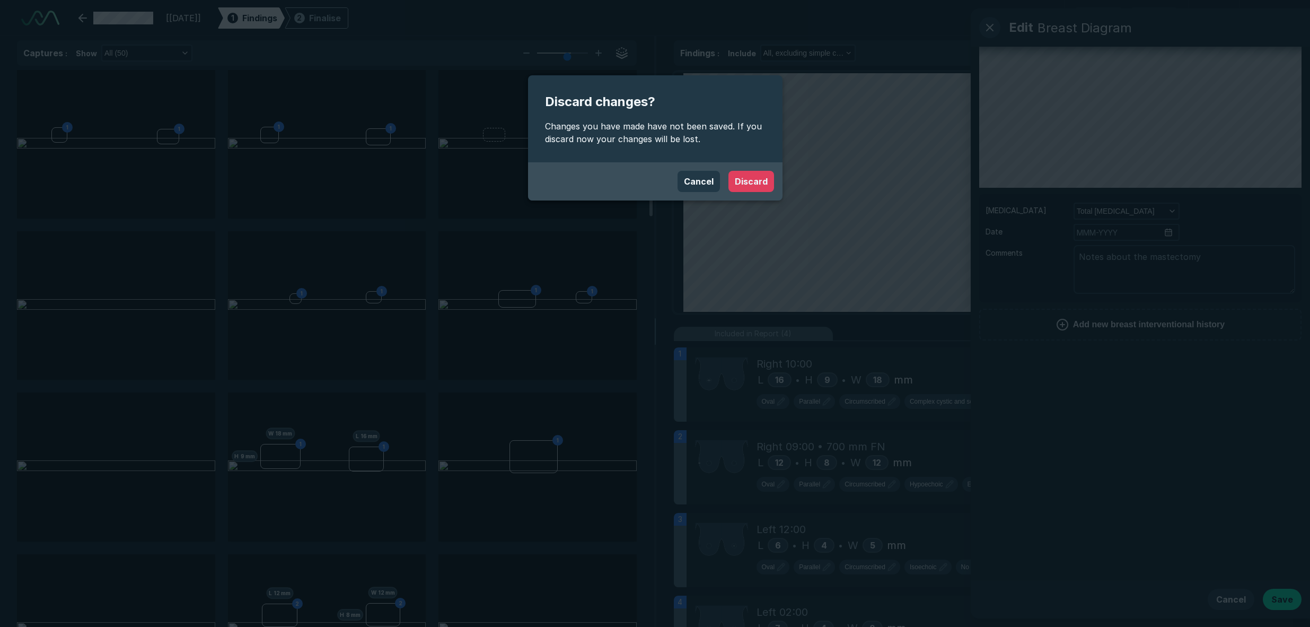
click at [747, 180] on button "Discard" at bounding box center [752, 181] width 46 height 21
type textarea "x"
